Goal: Find specific page/section: Find specific page/section

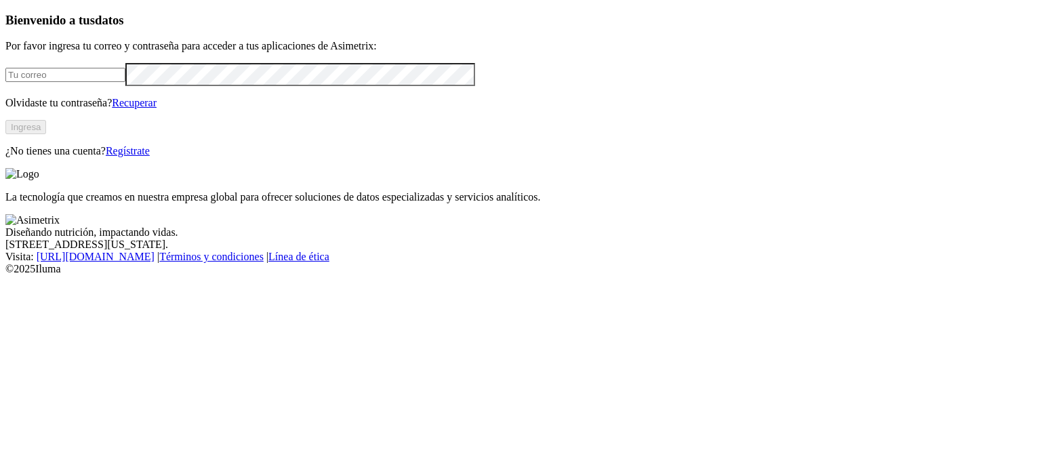
type input "[PERSON_NAME][EMAIL_ADDRESS][PERSON_NAME][DOMAIN_NAME]"
click at [46, 134] on button "Ingresa" at bounding box center [25, 127] width 41 height 14
